Goal: Use online tool/utility: Utilize a website feature to perform a specific function

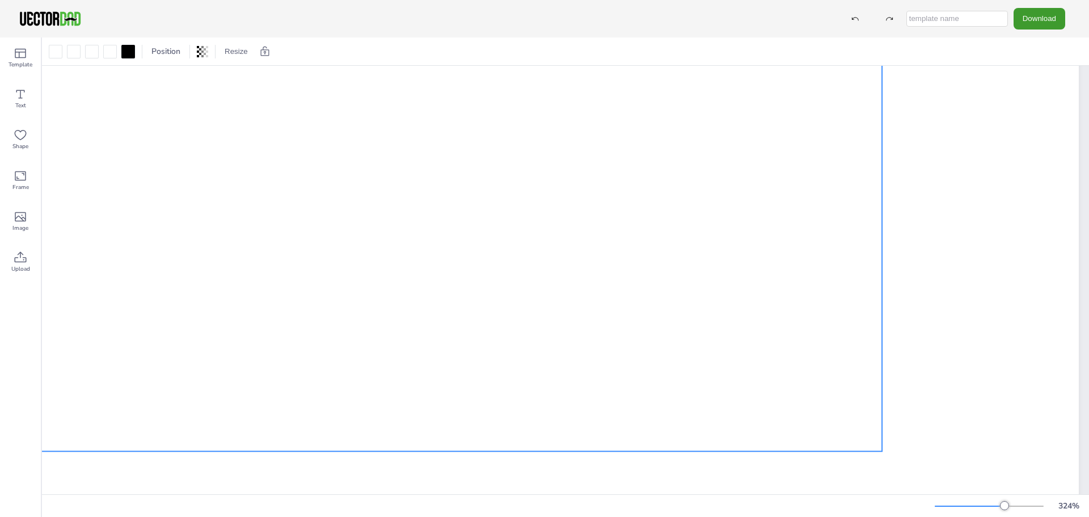
drag, startPoint x: 352, startPoint y: 411, endPoint x: 264, endPoint y: 368, distance: 97.9
click at [111, 51] on div at bounding box center [110, 52] width 14 height 14
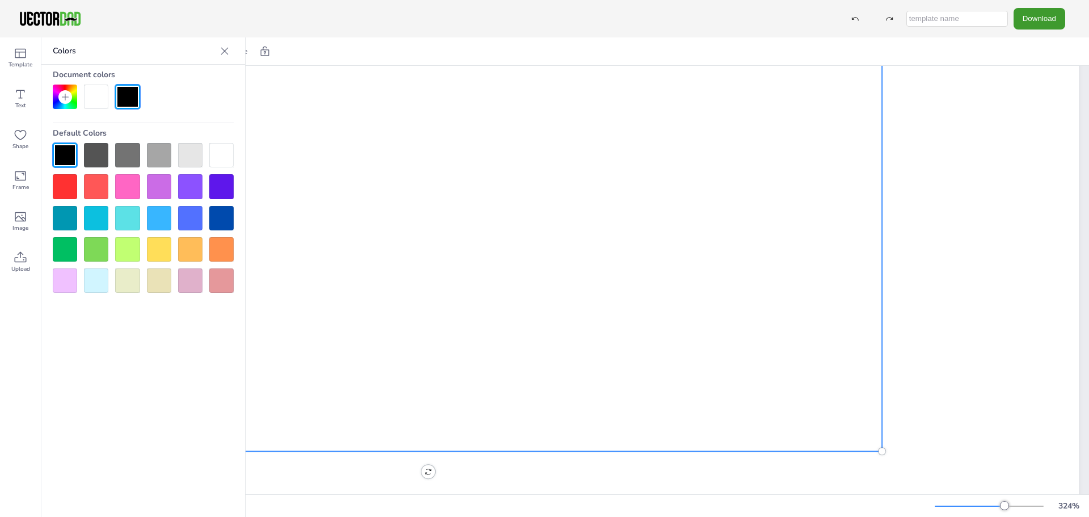
click at [129, 222] on div at bounding box center [127, 218] width 24 height 24
click at [224, 150] on div at bounding box center [221, 155] width 24 height 24
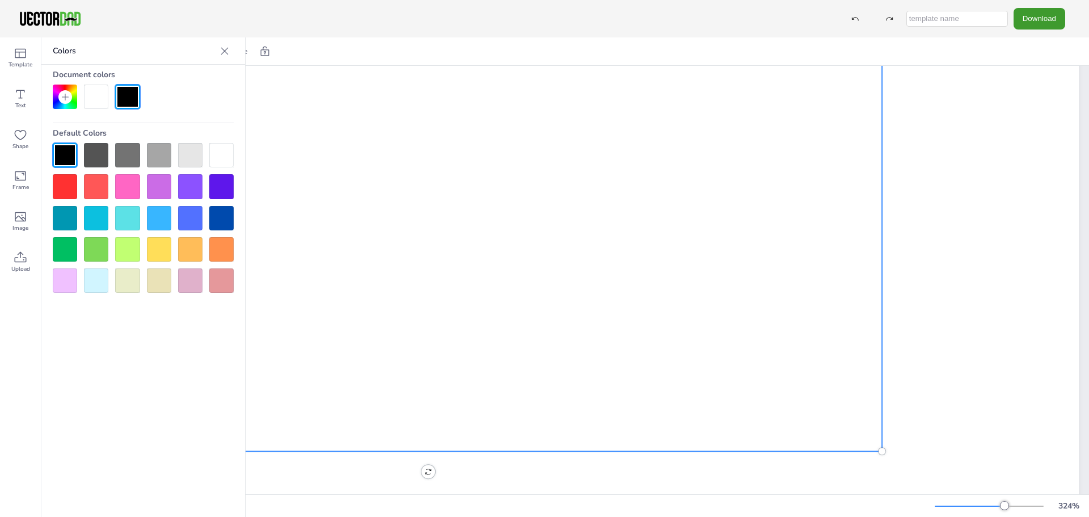
click at [126, 216] on div at bounding box center [127, 218] width 24 height 24
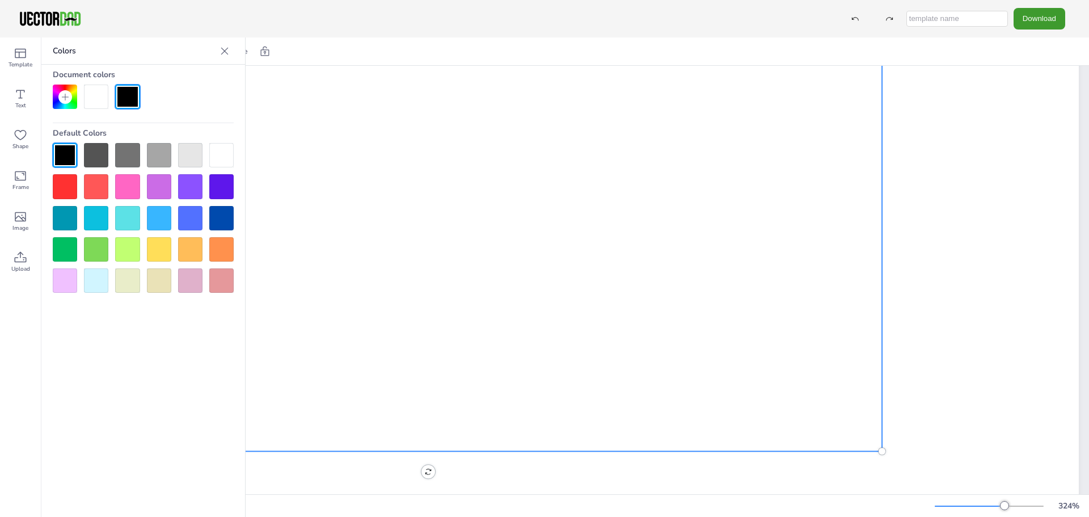
click at [90, 88] on div at bounding box center [96, 97] width 24 height 24
click at [18, 216] on icon at bounding box center [20, 217] width 11 height 10
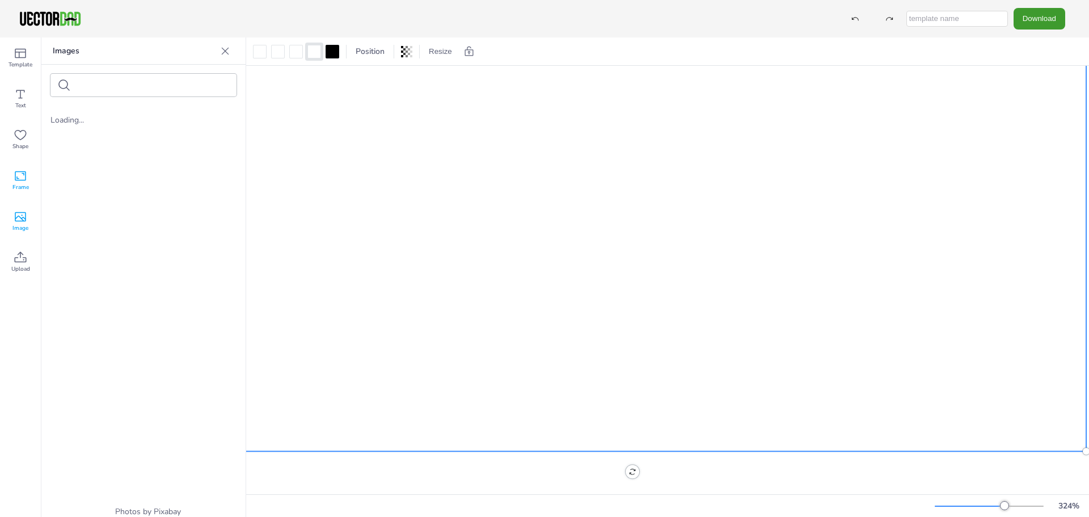
click at [27, 175] on div "Frame" at bounding box center [20, 180] width 41 height 41
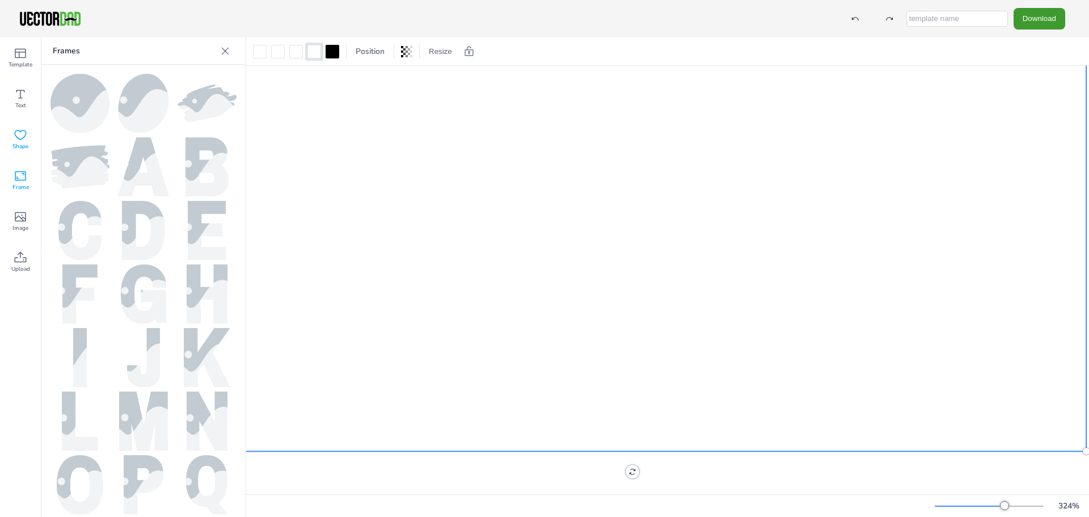
click at [18, 136] on icon at bounding box center [21, 135] width 14 height 14
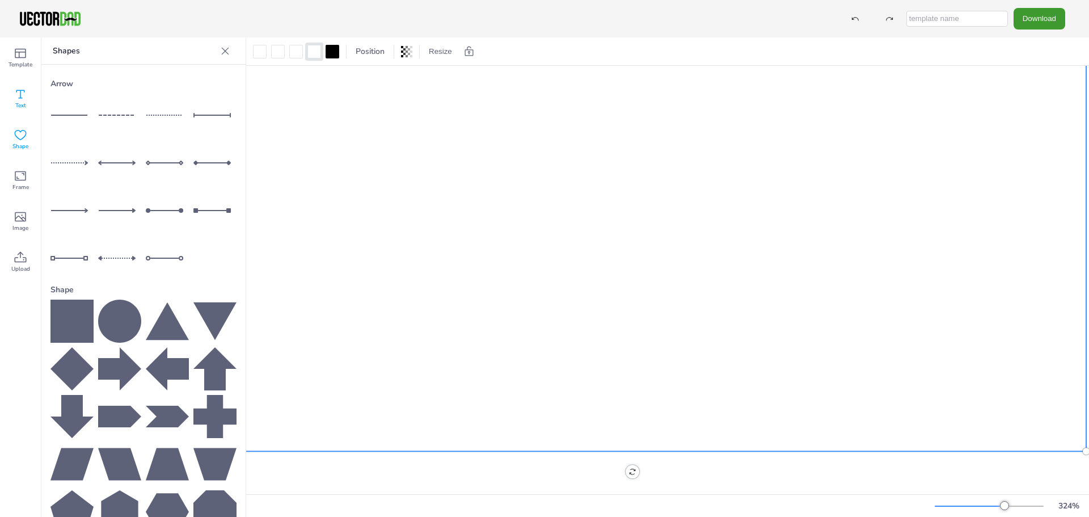
click at [25, 103] on span "Text" at bounding box center [20, 105] width 11 height 9
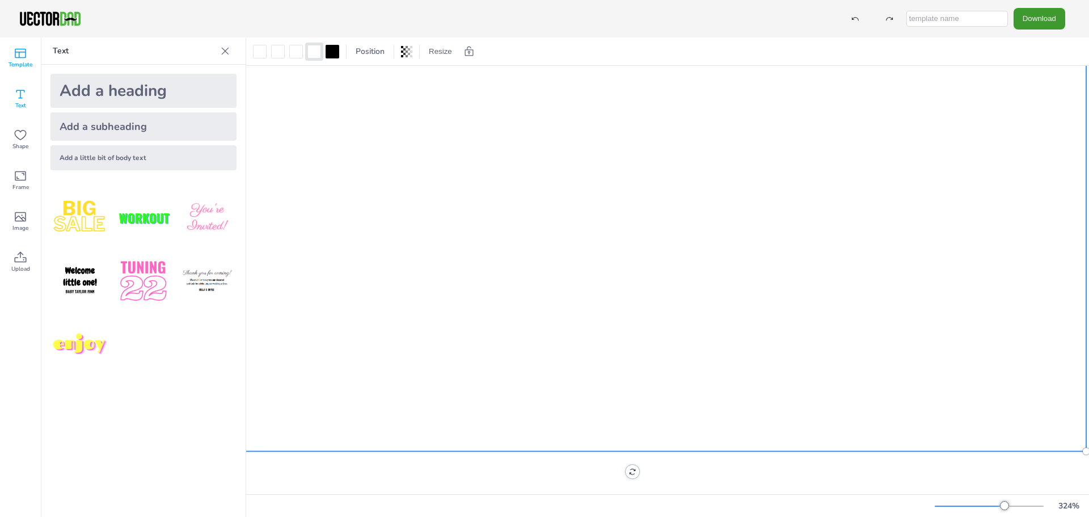
click at [27, 60] on div "Template" at bounding box center [20, 57] width 41 height 41
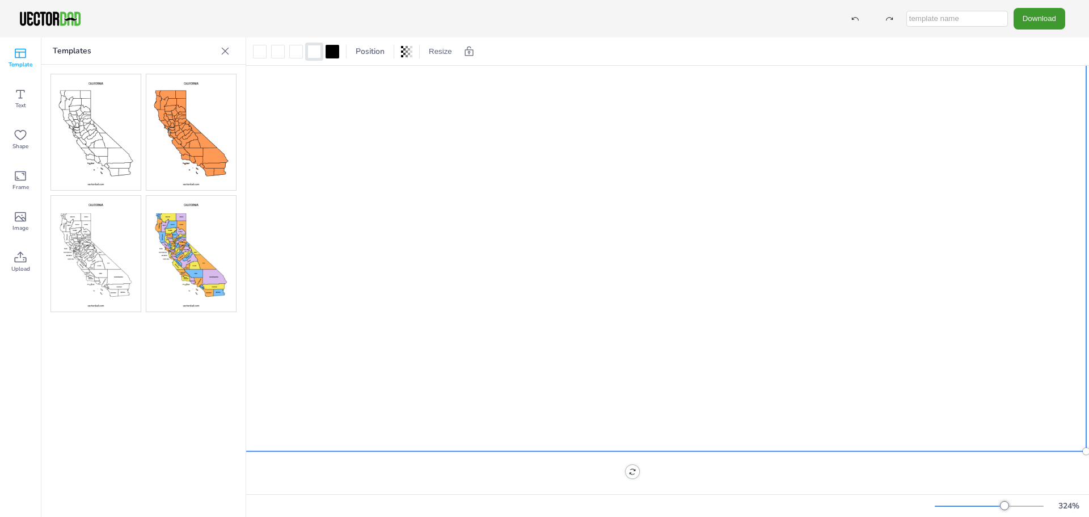
click at [198, 273] on img at bounding box center [191, 254] width 90 height 116
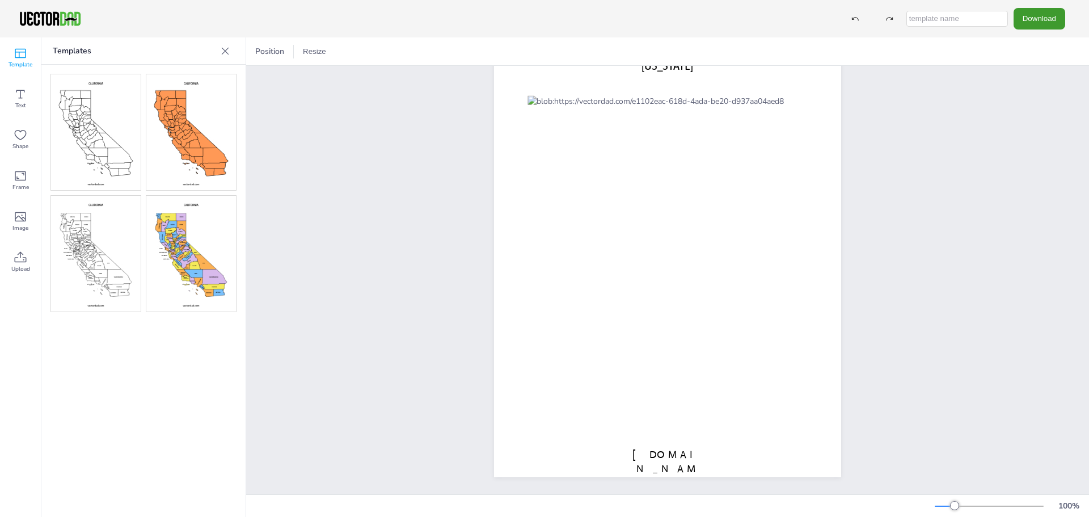
scroll to position [63, 0]
click at [109, 265] on img at bounding box center [96, 254] width 90 height 116
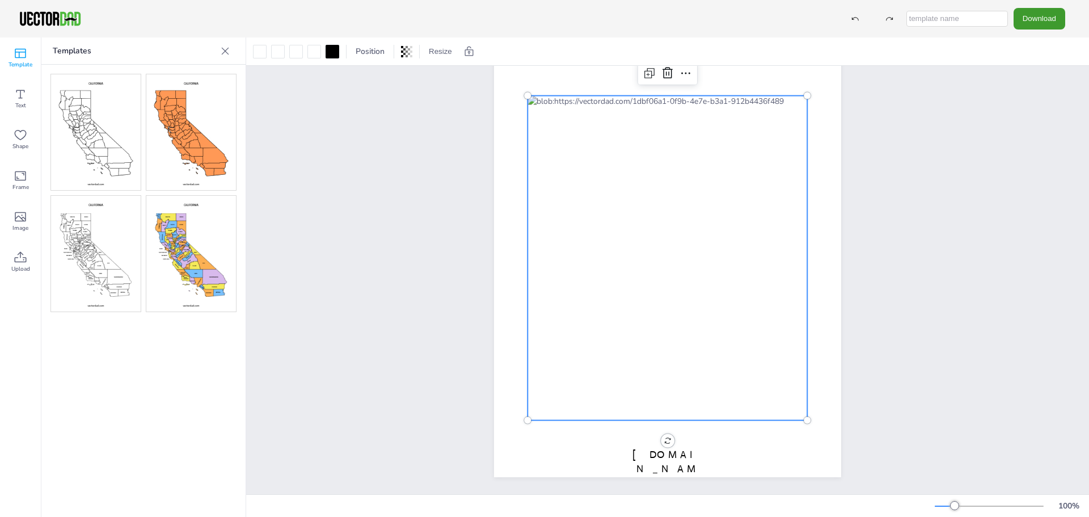
click at [606, 393] on div at bounding box center [668, 258] width 280 height 325
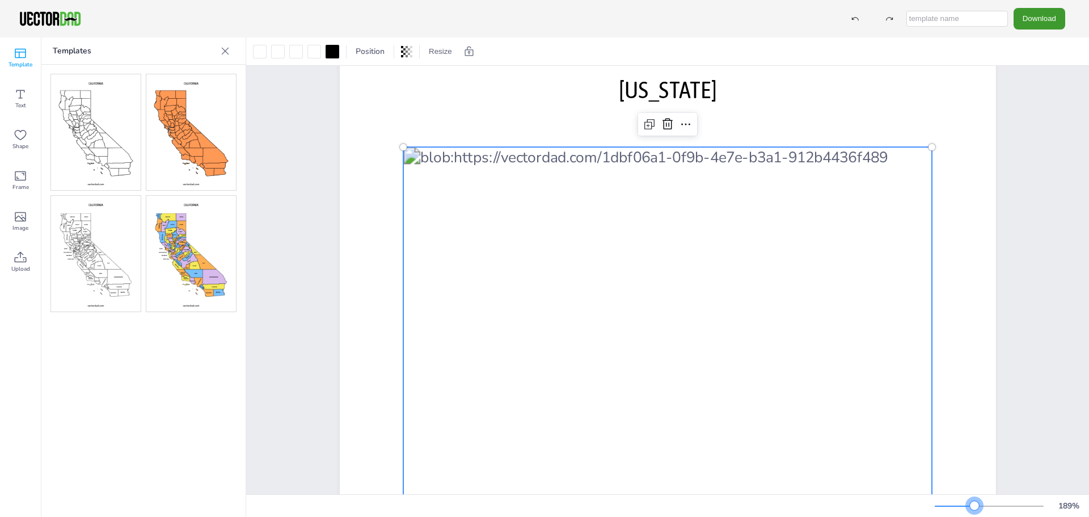
drag, startPoint x: 956, startPoint y: 505, endPoint x: 975, endPoint y: 509, distance: 18.5
click at [975, 509] on div at bounding box center [974, 505] width 9 height 9
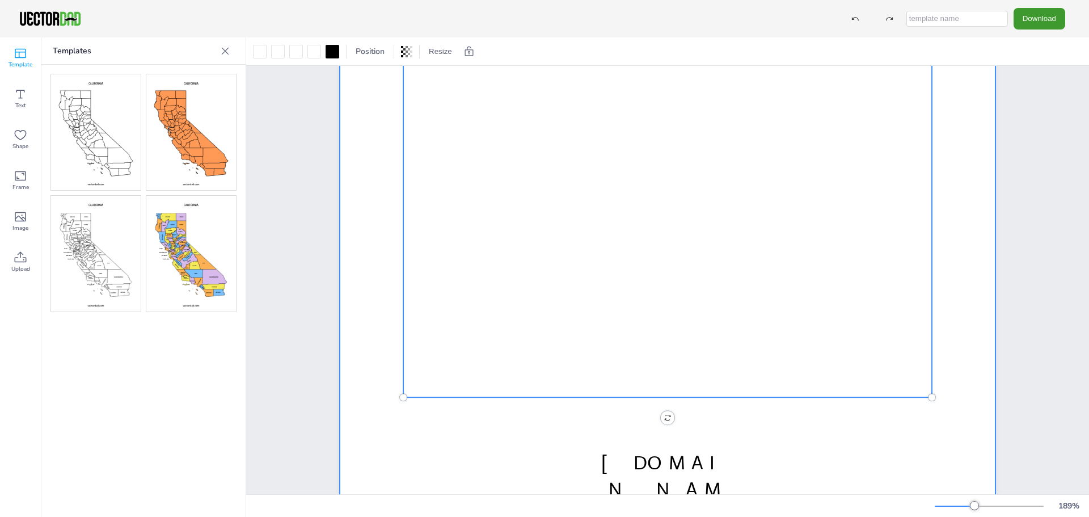
scroll to position [406, 0]
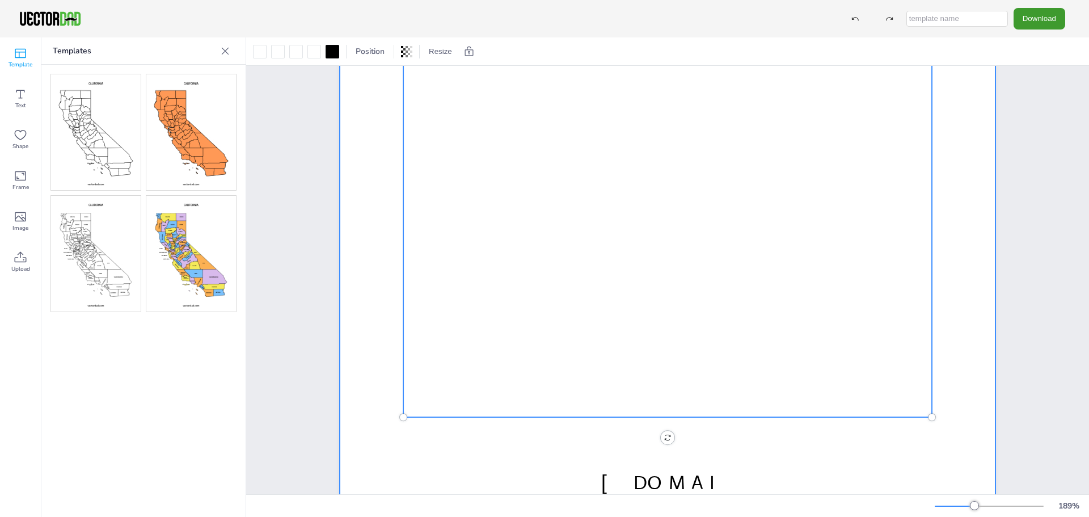
click at [865, 457] on div at bounding box center [668, 101] width 656 height 848
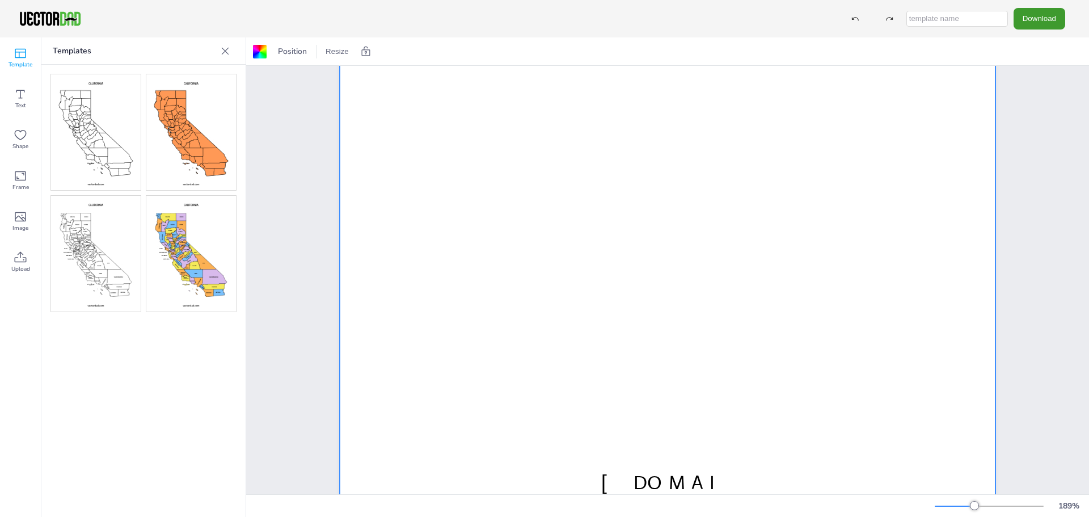
click at [227, 50] on icon at bounding box center [225, 50] width 11 height 11
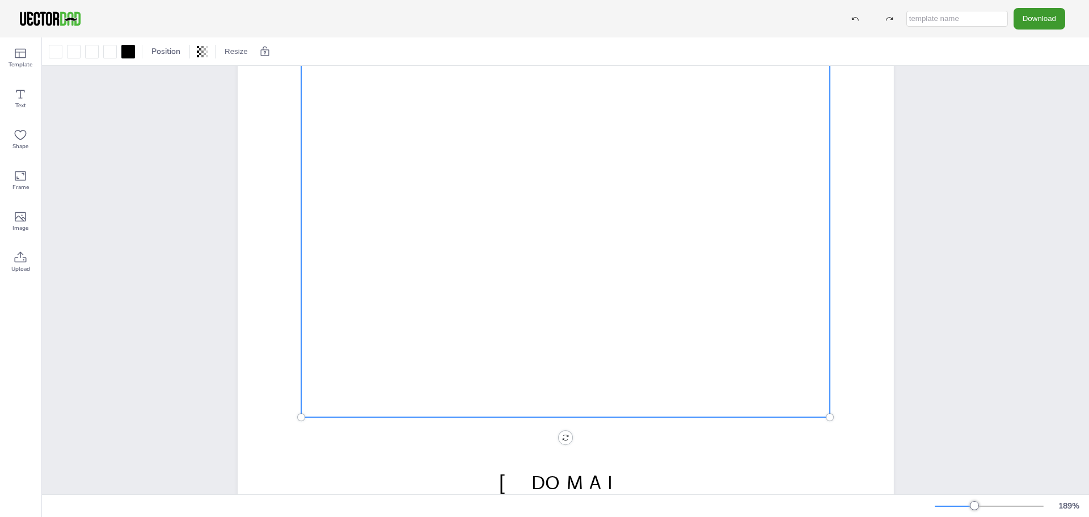
click at [614, 310] on div at bounding box center [565, 110] width 529 height 613
click at [155, 52] on span "Position" at bounding box center [165, 51] width 33 height 11
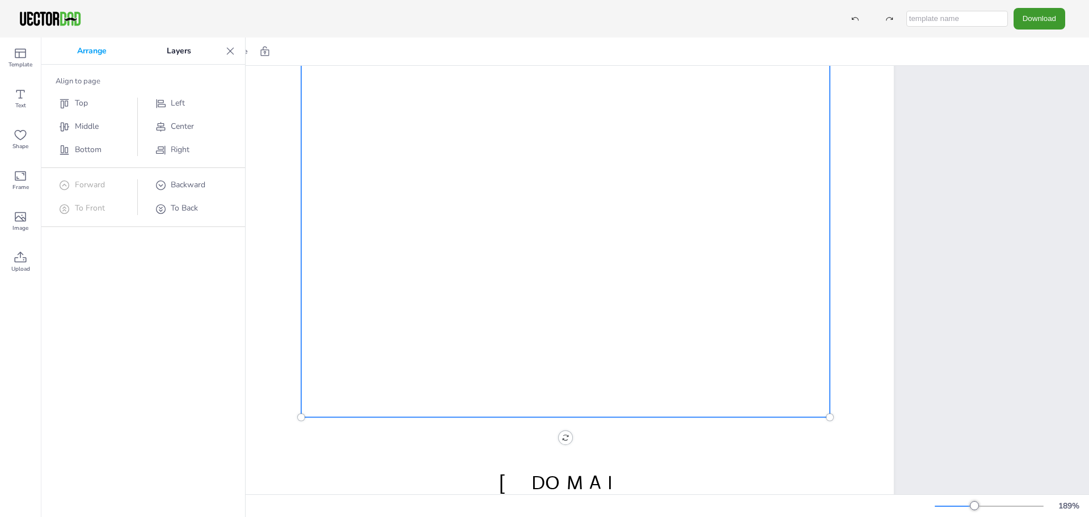
click at [178, 57] on p "Layers" at bounding box center [179, 50] width 85 height 27
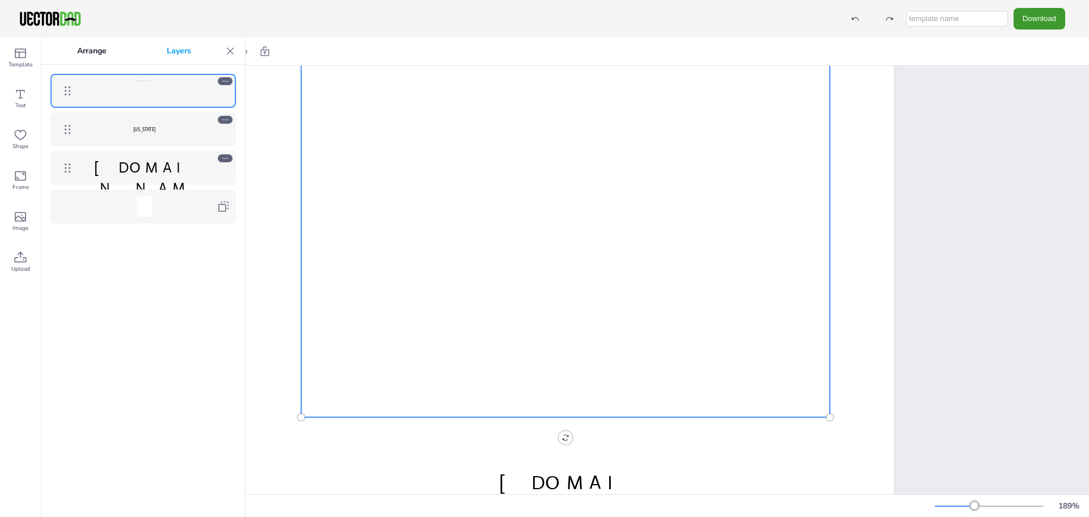
click at [229, 51] on icon at bounding box center [230, 50] width 11 height 11
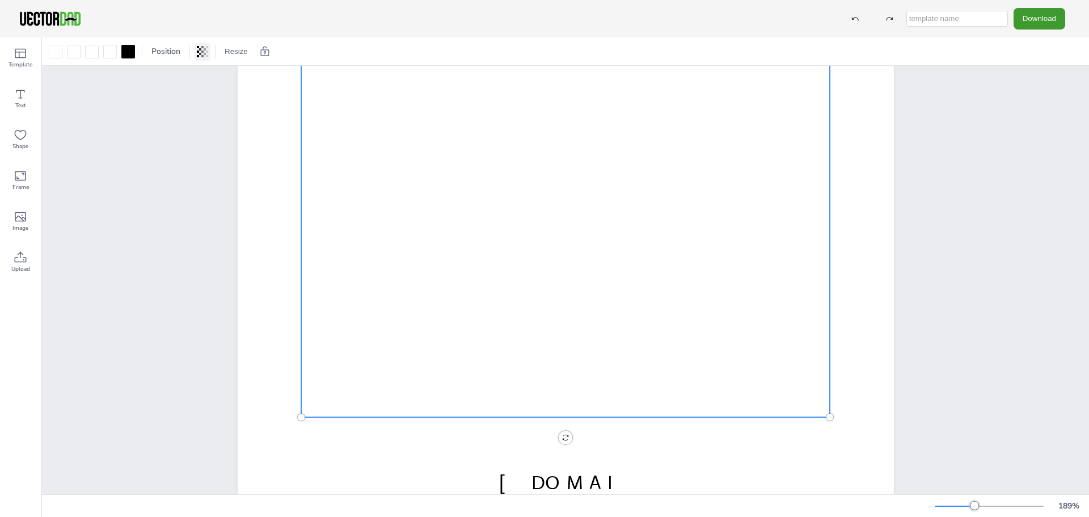
click at [199, 51] on icon at bounding box center [198, 51] width 2 height 11
click at [183, 52] on span "Position" at bounding box center [165, 51] width 33 height 11
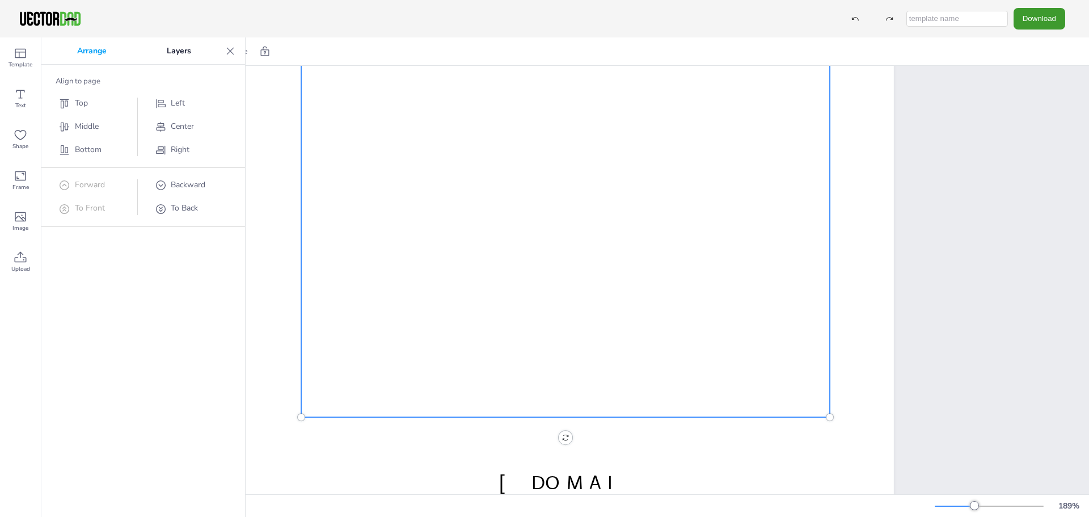
click at [95, 53] on p "Arrange" at bounding box center [92, 50] width 90 height 27
click at [236, 50] on div at bounding box center [230, 51] width 18 height 18
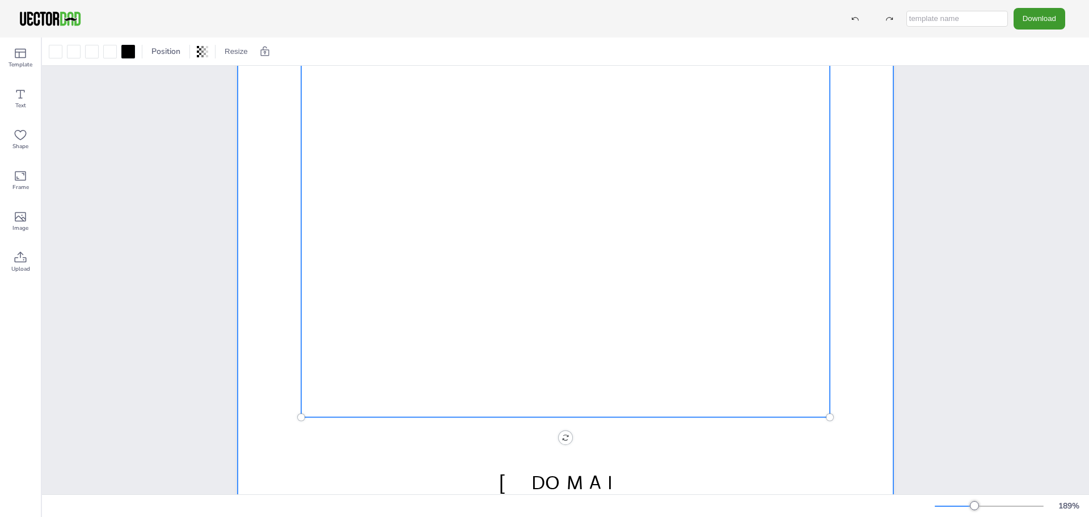
click at [840, 452] on div at bounding box center [566, 101] width 656 height 848
